Goal: Book appointment/travel/reservation

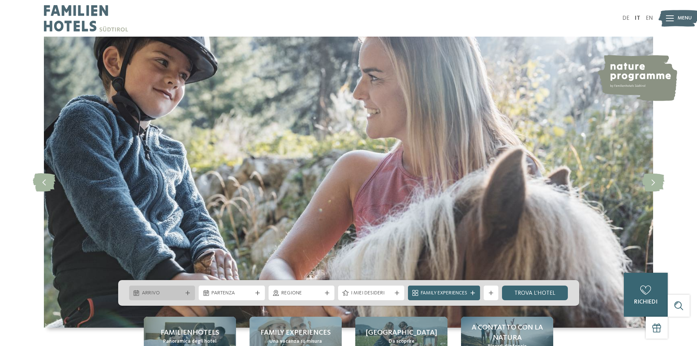
click at [144, 290] on span "Arrivo" at bounding box center [162, 293] width 41 height 7
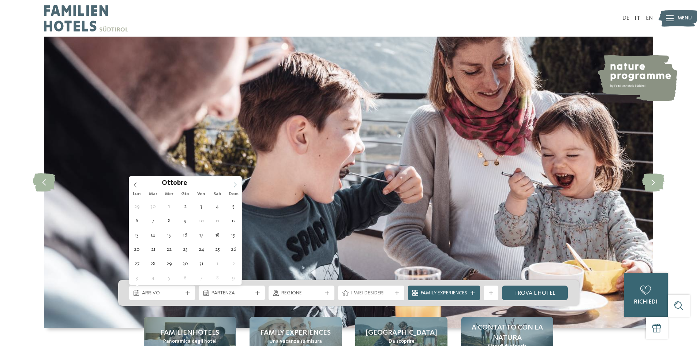
click at [235, 182] on span at bounding box center [235, 182] width 12 height 12
type input "****"
click at [235, 182] on span at bounding box center [235, 182] width 12 height 12
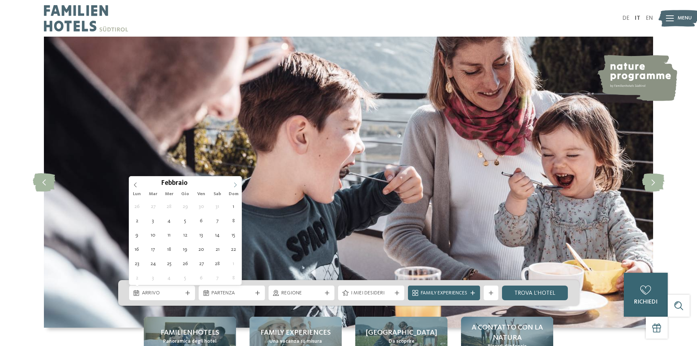
click at [235, 181] on span at bounding box center [235, 182] width 12 height 12
click at [134, 185] on icon at bounding box center [135, 184] width 3 height 5
type div "[DATE]"
type input "****"
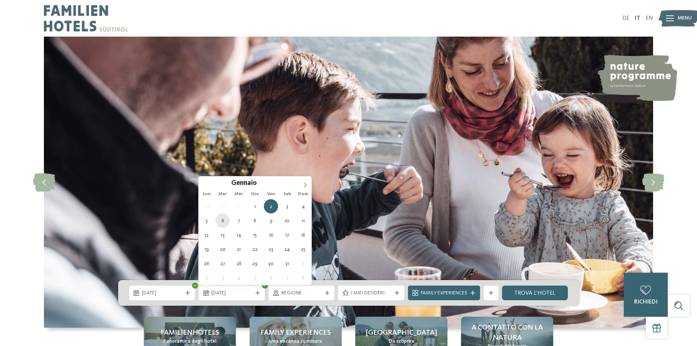
type div "[DATE]"
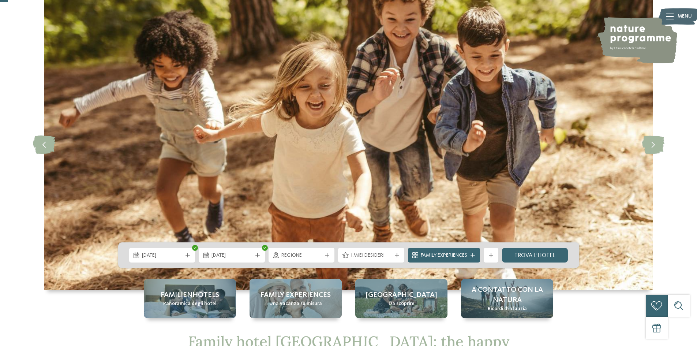
scroll to position [37, 0]
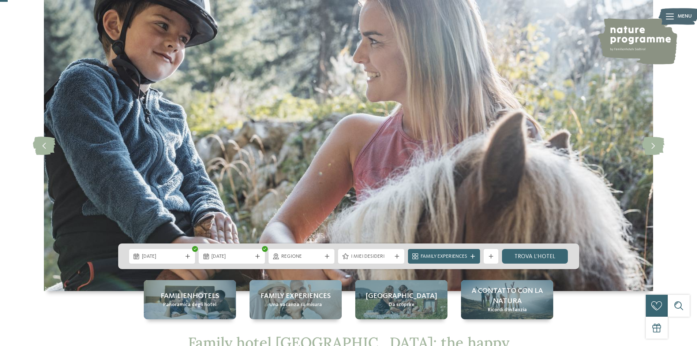
click at [673, 298] on div at bounding box center [679, 305] width 15 height 15
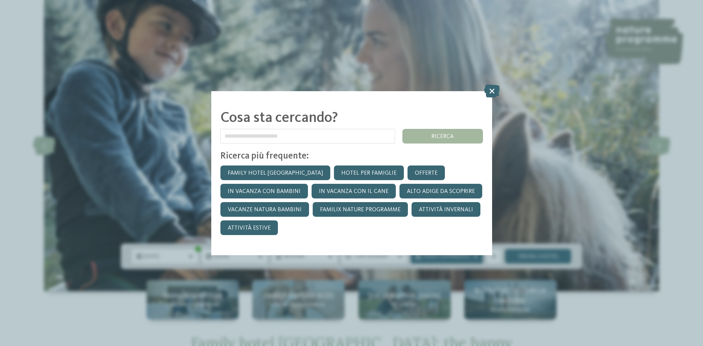
drag, startPoint x: 493, startPoint y: 91, endPoint x: 443, endPoint y: 95, distance: 49.6
click at [492, 92] on icon at bounding box center [492, 90] width 16 height 13
